Goal: Transaction & Acquisition: Download file/media

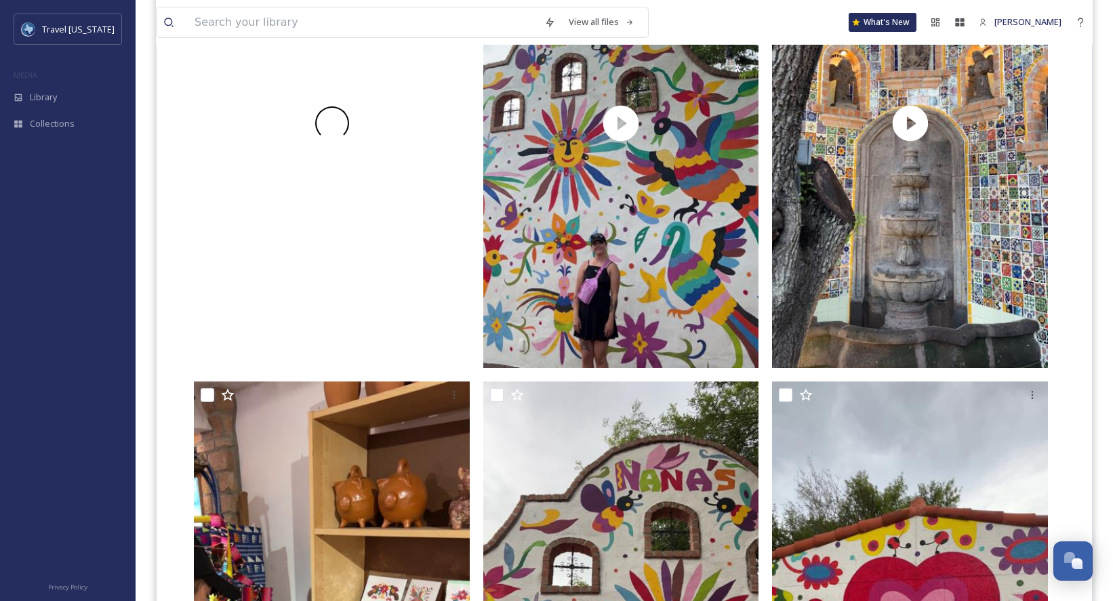
scroll to position [4965, 0]
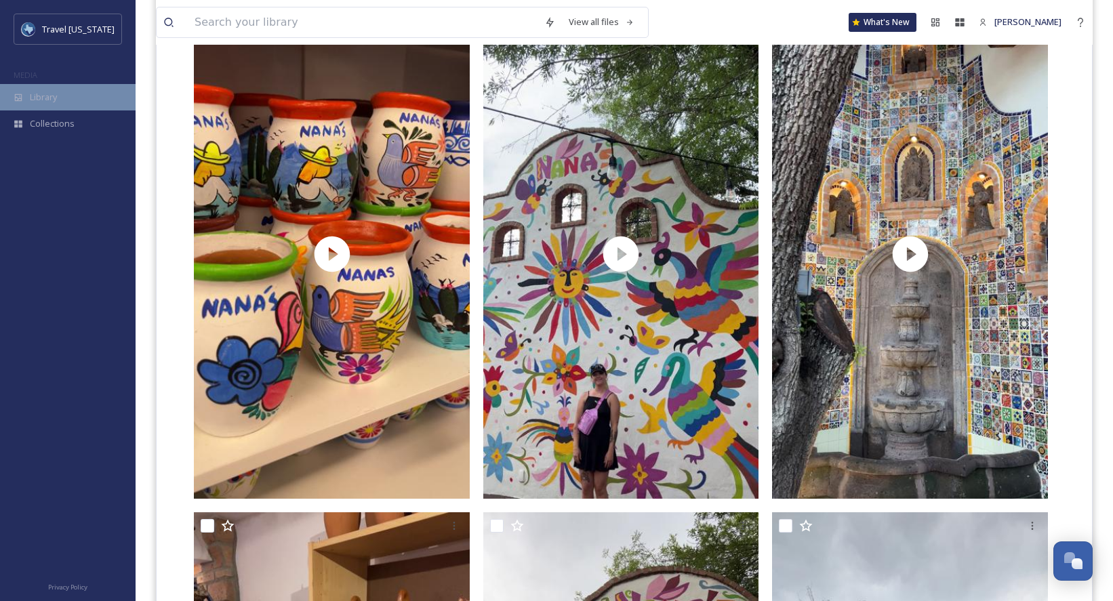
click at [69, 88] on div "Library" at bounding box center [68, 97] width 136 height 26
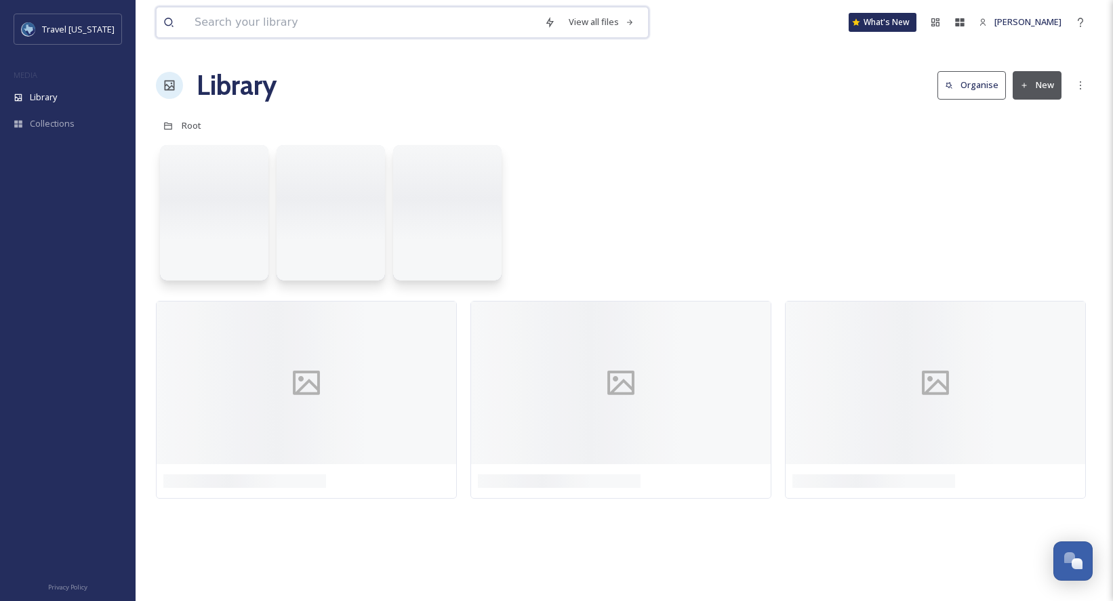
click at [231, 27] on input at bounding box center [363, 22] width 350 height 30
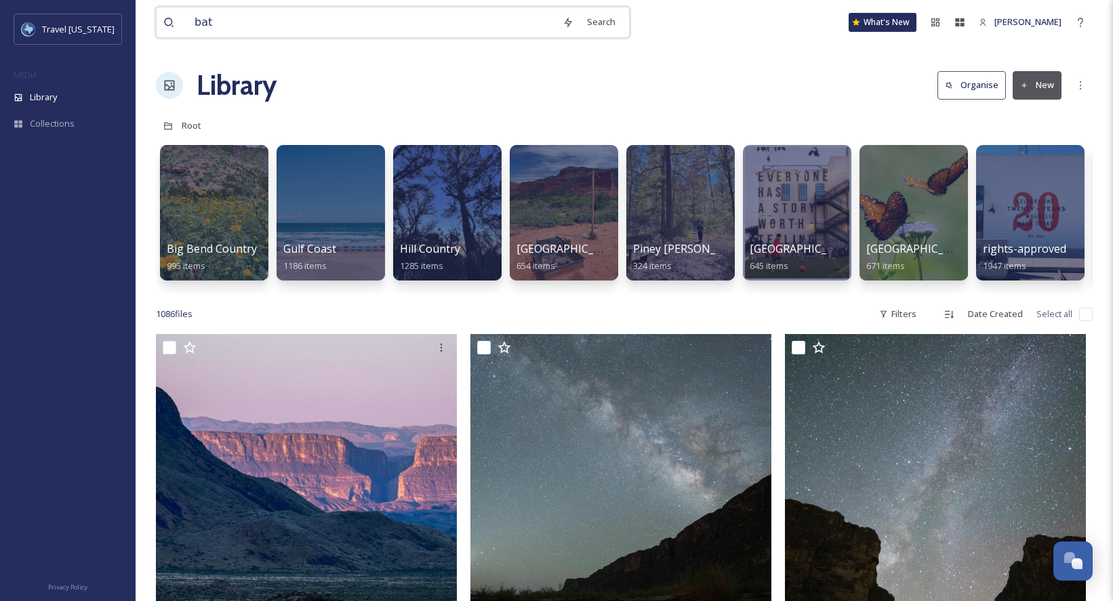
type input "bats"
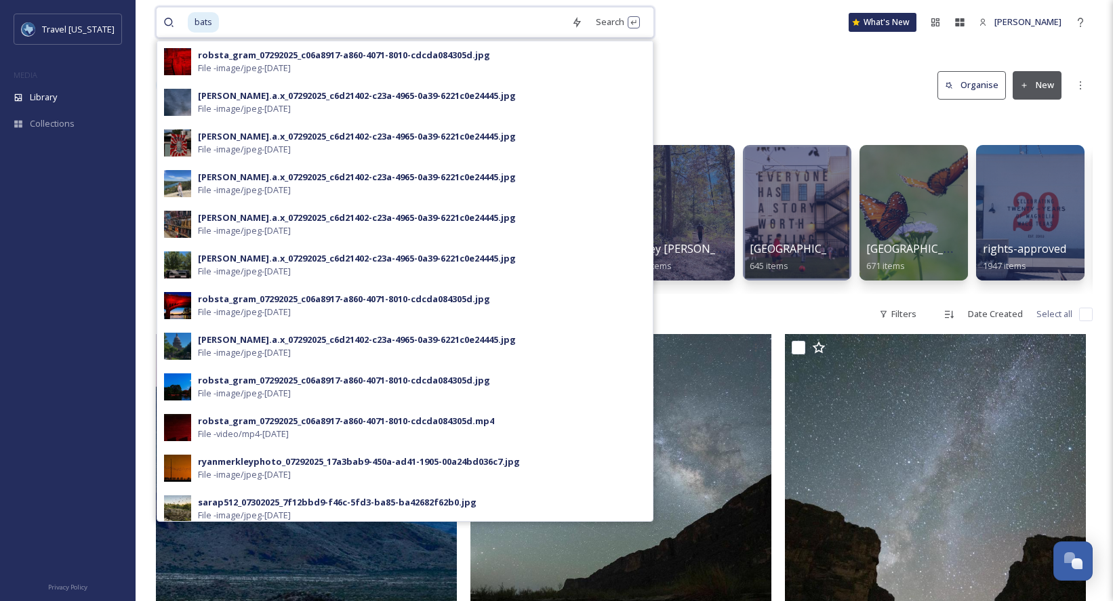
click at [278, 22] on input at bounding box center [392, 22] width 344 height 30
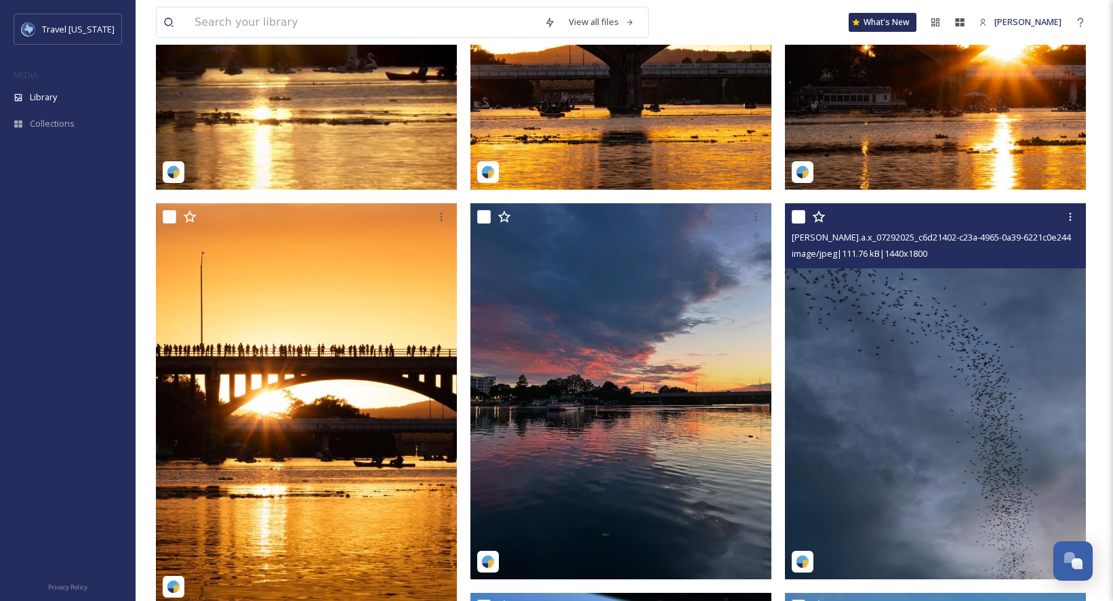
scroll to position [387, 0]
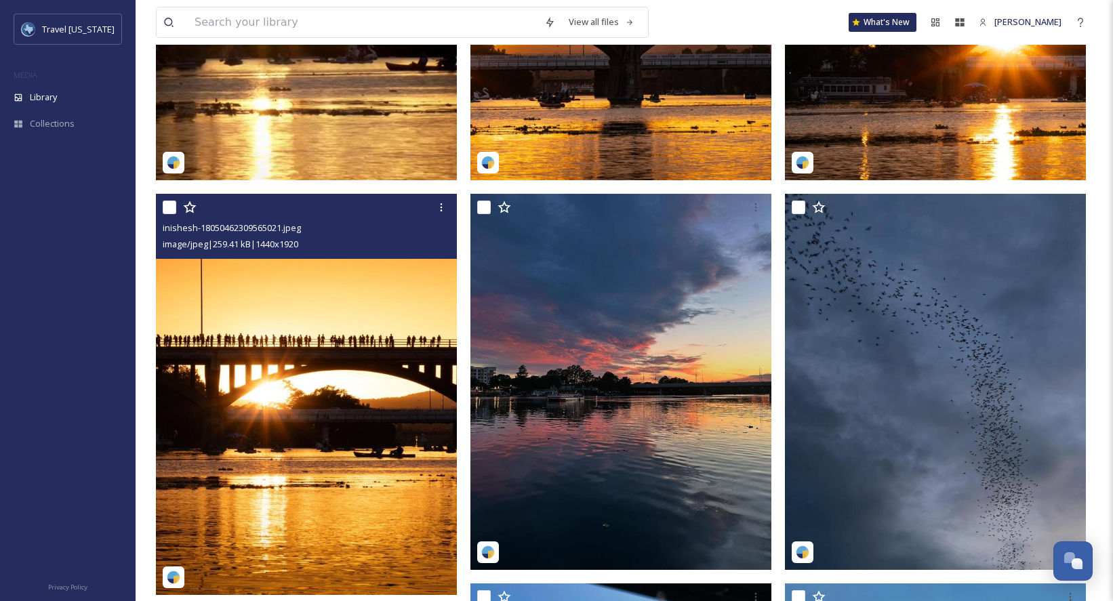
click at [338, 329] on img at bounding box center [306, 394] width 301 height 401
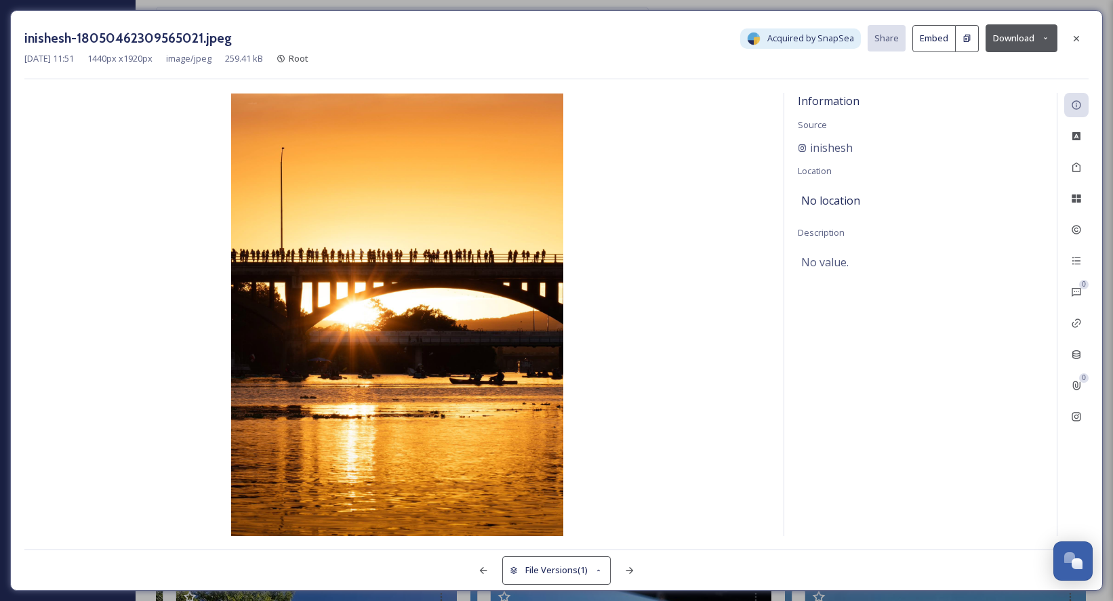
click at [803, 7] on div "inishesh-18050462309565021.jpeg Acquired by SnapSea Share Embed Download [DATE]…" at bounding box center [556, 300] width 1113 height 601
click at [1082, 38] on div at bounding box center [1076, 38] width 24 height 24
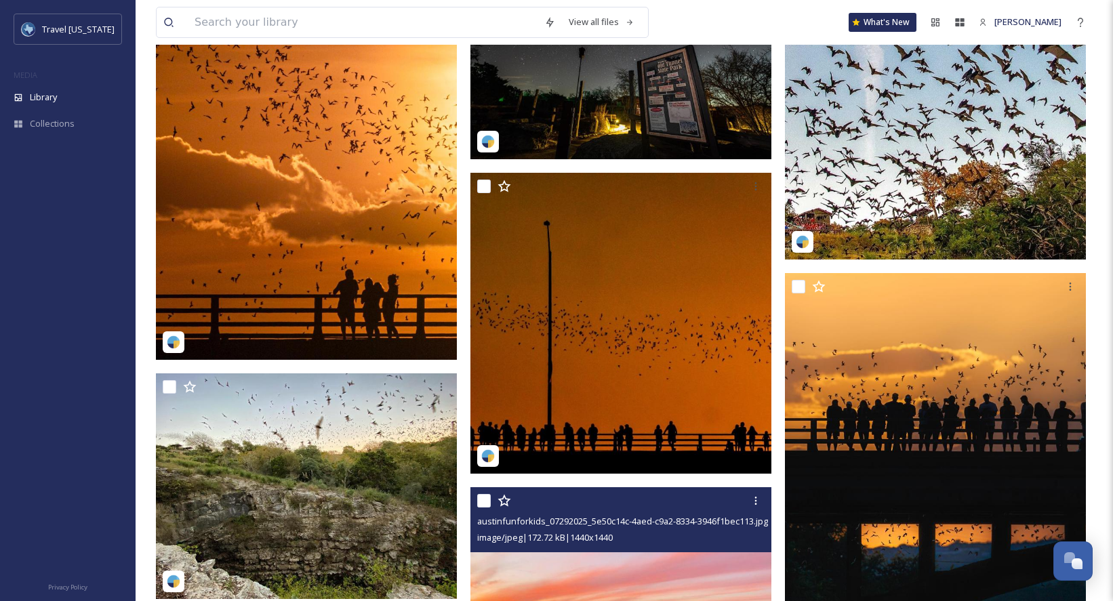
scroll to position [4160, 0]
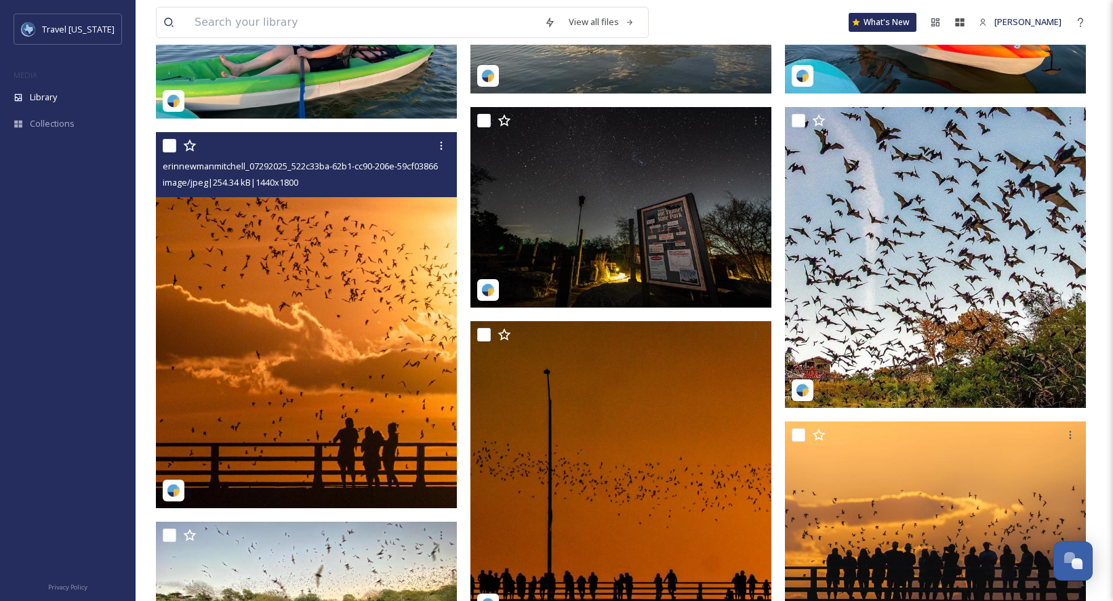
click at [351, 276] on img at bounding box center [306, 320] width 301 height 376
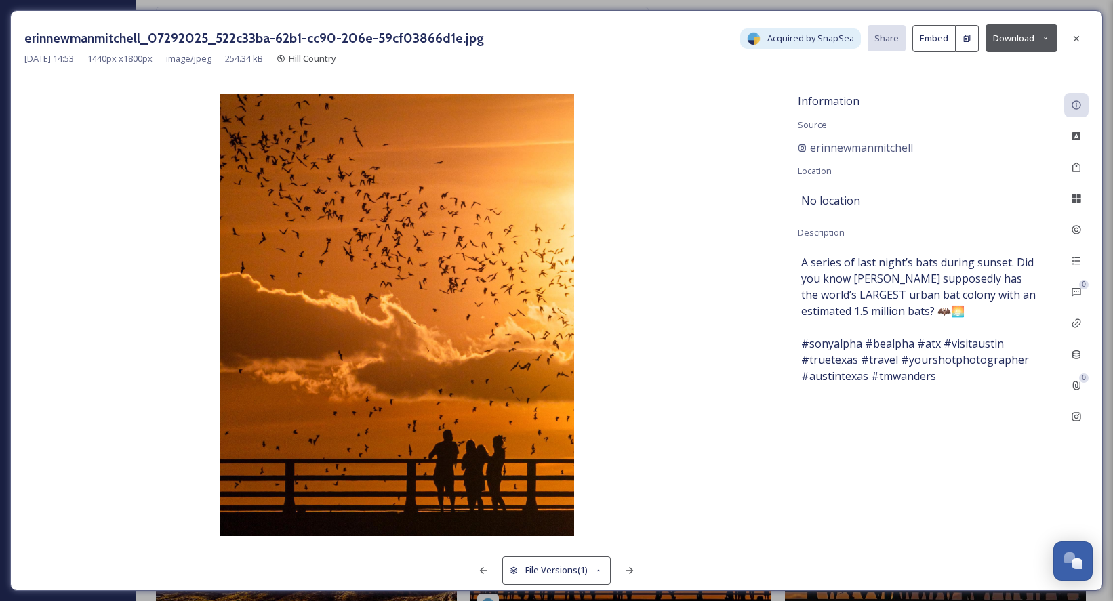
drag, startPoint x: 1013, startPoint y: 31, endPoint x: 517, endPoint y: 72, distance: 497.9
click at [517, 72] on div "erinnewmanmitchell_07292025_522c33ba-62b1-cc90-206e-59cf03866d1e.jpg Acquired b…" at bounding box center [556, 51] width 1064 height 55
click at [1012, 38] on button "Download" at bounding box center [1022, 38] width 72 height 28
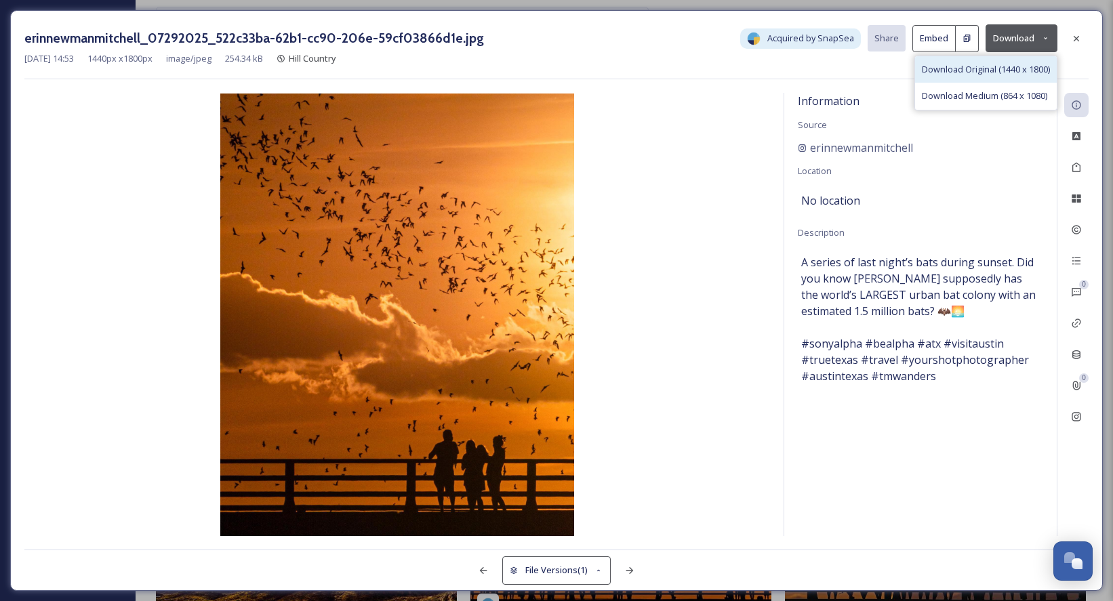
click at [1016, 71] on span "Download Original (1440 x 1800)" at bounding box center [986, 69] width 128 height 13
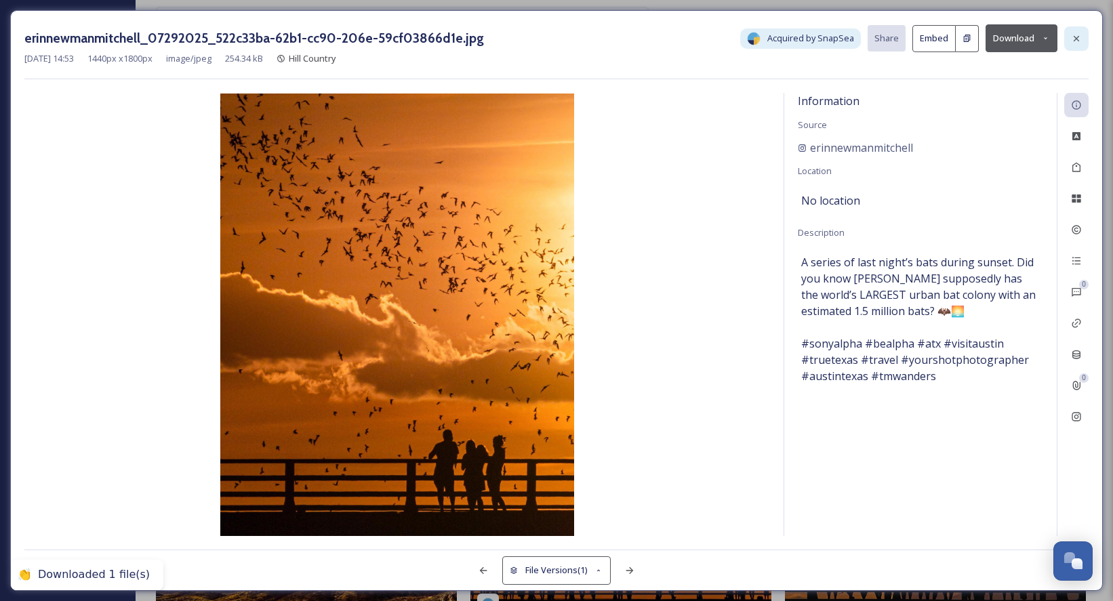
click at [1077, 40] on icon at bounding box center [1076, 38] width 11 height 11
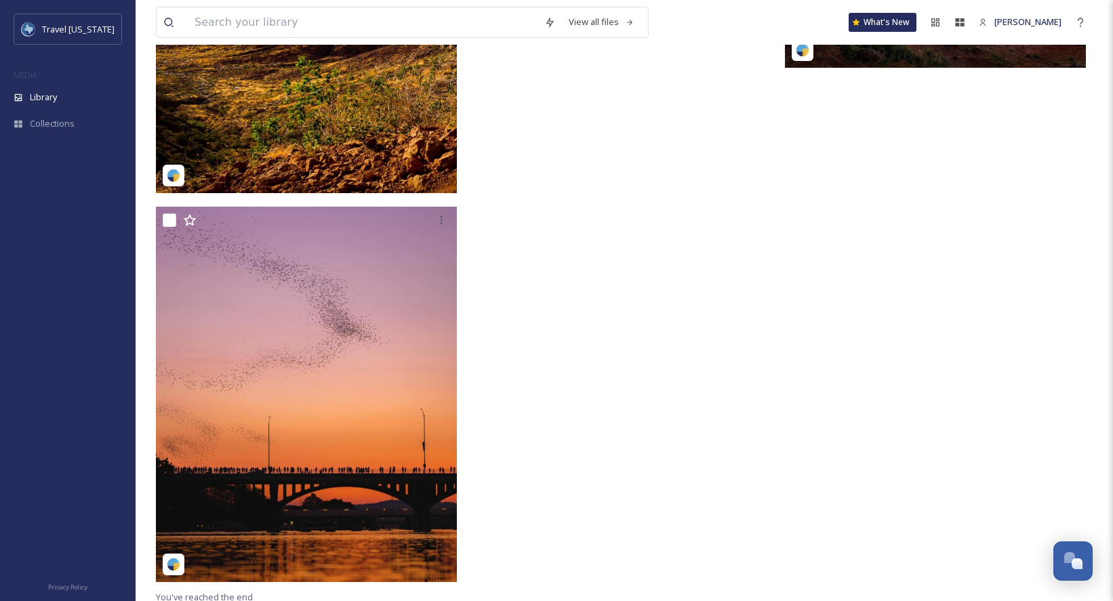
scroll to position [5108, 0]
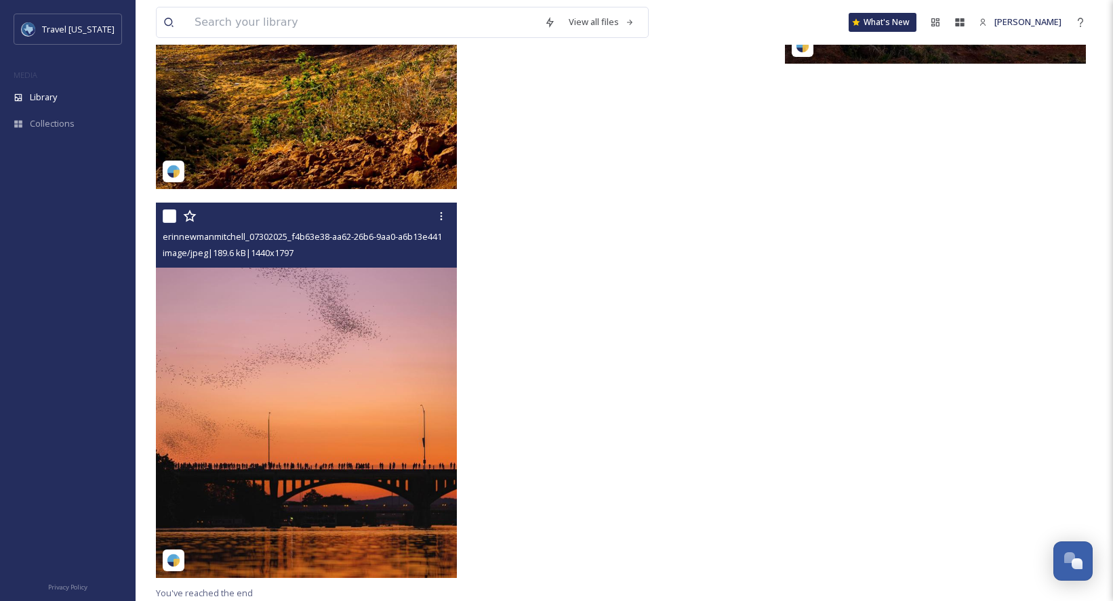
click at [276, 312] on img at bounding box center [306, 391] width 301 height 376
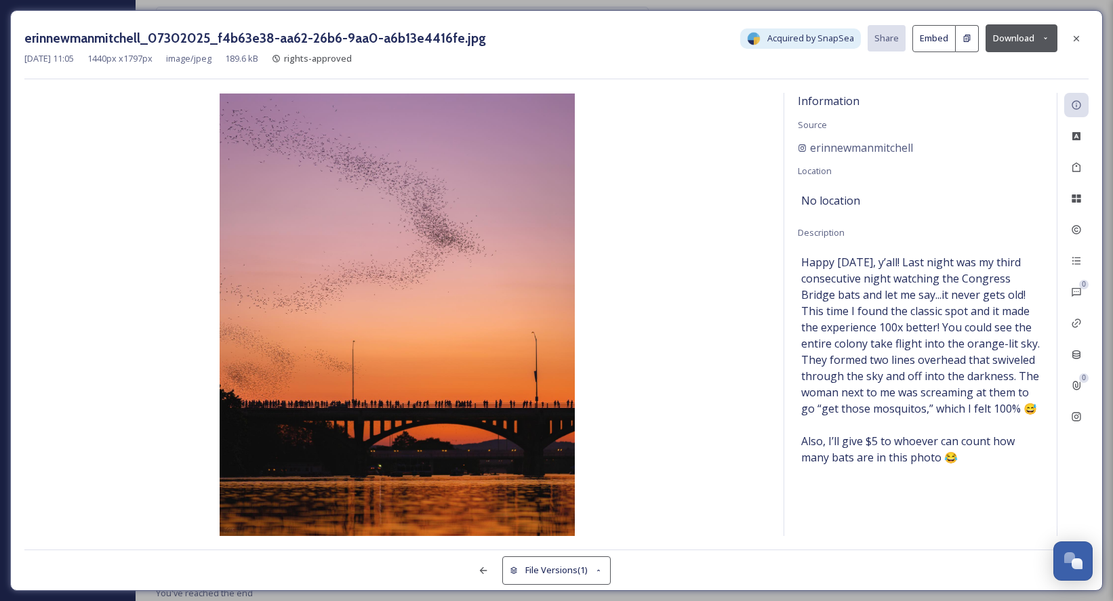
click at [1012, 45] on button "Download" at bounding box center [1022, 38] width 72 height 28
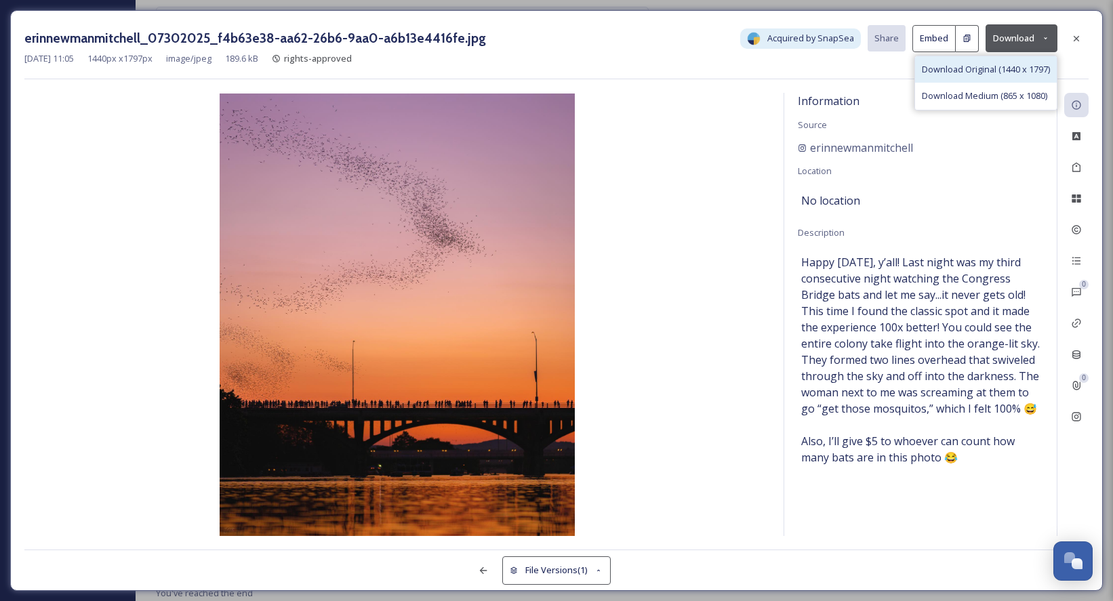
click at [1002, 69] on span "Download Original (1440 x 1797)" at bounding box center [986, 69] width 128 height 13
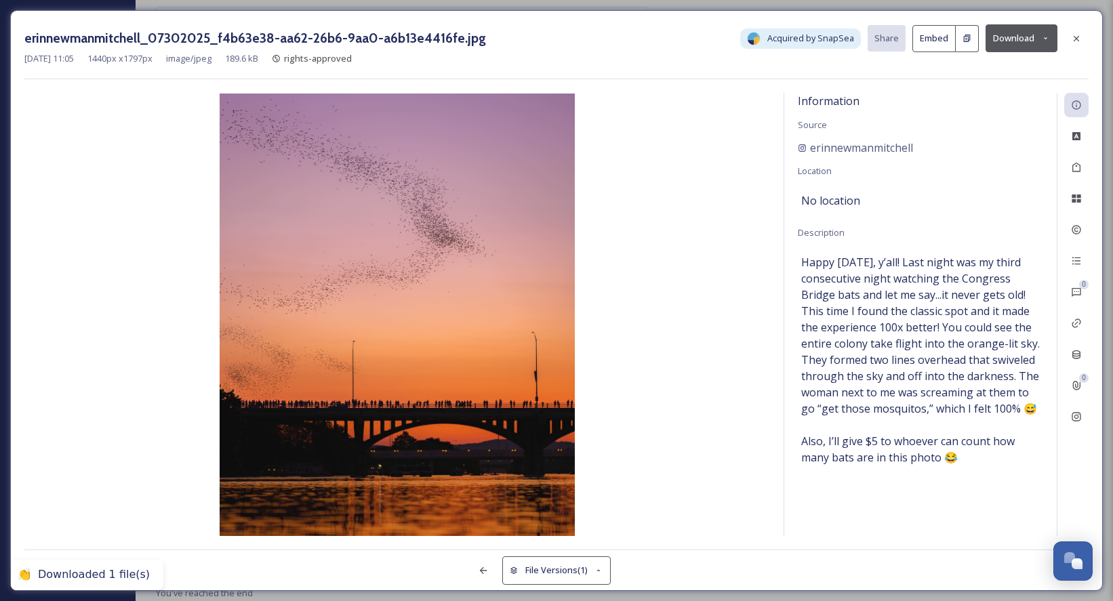
click at [947, 428] on span "Happy [DATE], y’all! Last night was my third consecutive night watching the Con…" at bounding box center [920, 360] width 239 height 212
click at [1078, 31] on div at bounding box center [1076, 38] width 24 height 24
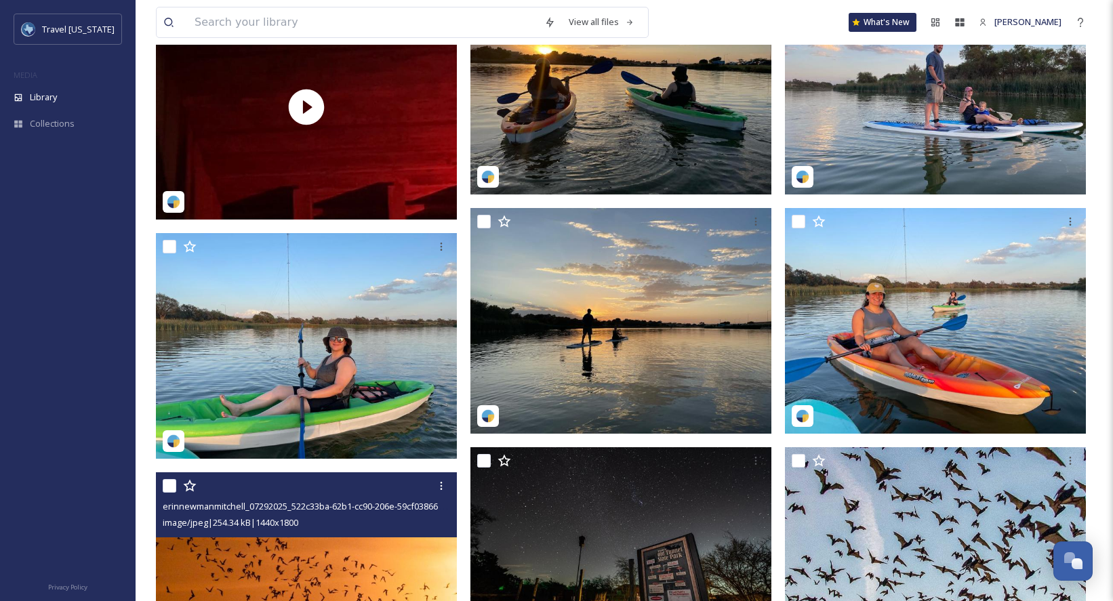
scroll to position [3752, 0]
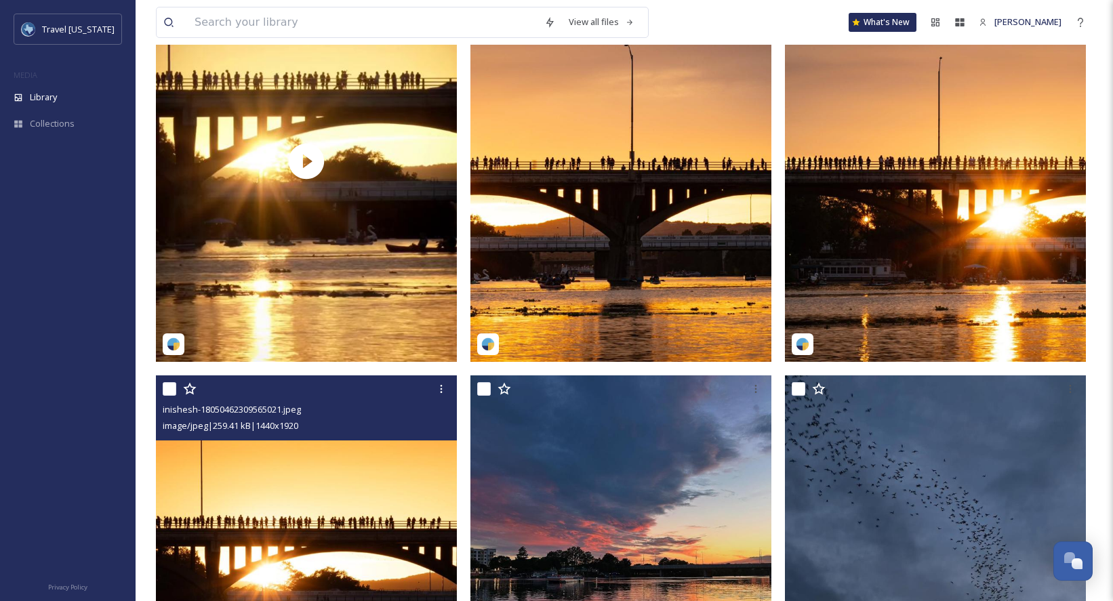
scroll to position [0, 0]
